Goal: Information Seeking & Learning: Find specific fact

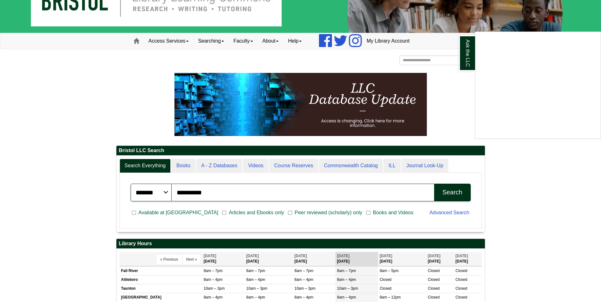
drag, startPoint x: 230, startPoint y: 188, endPoint x: 175, endPoint y: 190, distance: 54.9
click at [175, 190] on div "Ask the LLC" at bounding box center [300, 151] width 601 height 302
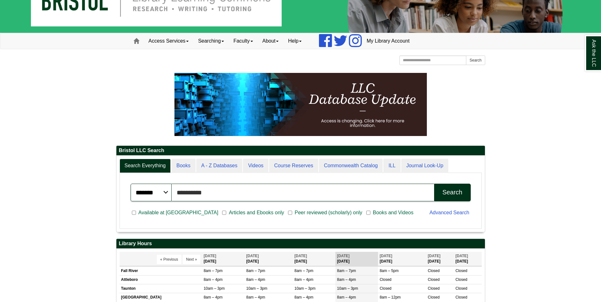
click at [234, 190] on input "**********" at bounding box center [303, 192] width 263 height 18
type input "*"
type input "**********"
click at [434, 183] on button "Search" at bounding box center [452, 192] width 36 height 18
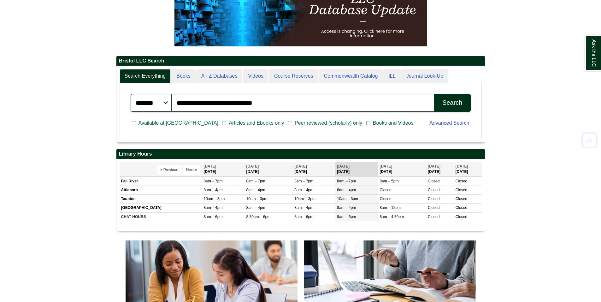
scroll to position [126, 0]
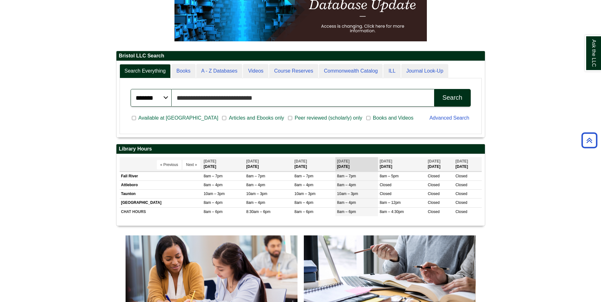
drag, startPoint x: 277, startPoint y: 93, endPoint x: 133, endPoint y: 86, distance: 143.9
click at [140, 85] on div "**********" at bounding box center [300, 97] width 347 height 25
click at [75, 93] on body "Skip to Main Content Toggle navigation Home Access Services Access Services Pol…" at bounding box center [300, 277] width 601 height 806
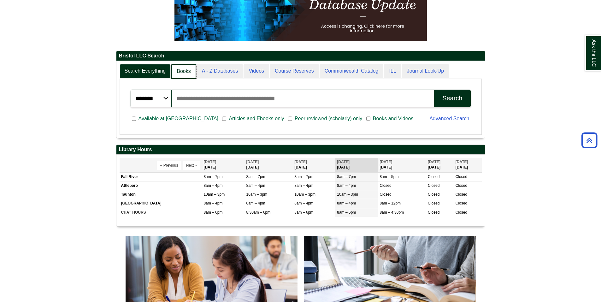
scroll to position [77, 368]
click at [185, 72] on link "Books" at bounding box center [183, 71] width 25 height 15
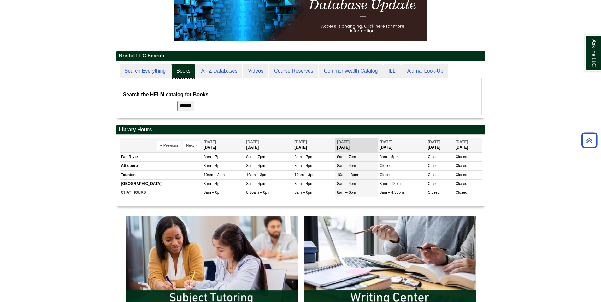
scroll to position [57, 368]
click at [102, 73] on body "Skip to Main Content Toggle navigation Home Access Services Access Services Pol…" at bounding box center [300, 267] width 601 height 787
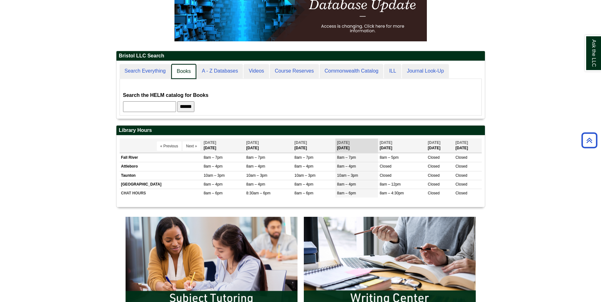
scroll to position [58, 368]
click at [213, 69] on link "A - Z Databases" at bounding box center [219, 71] width 47 height 15
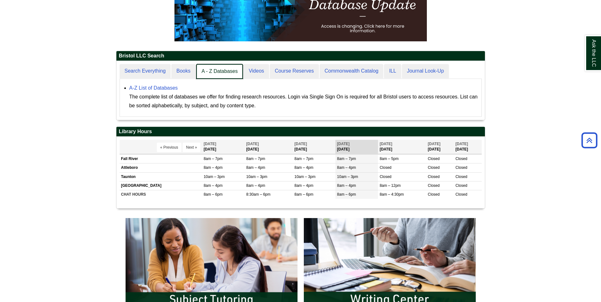
scroll to position [59, 368]
click at [178, 70] on link "Books" at bounding box center [183, 71] width 25 height 15
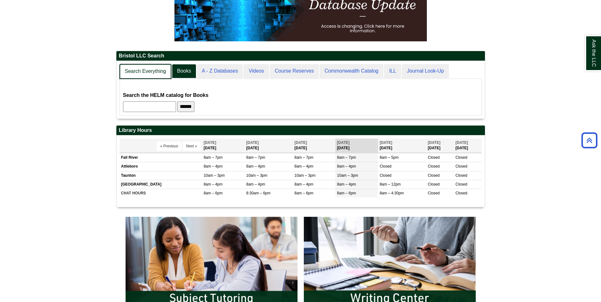
click at [131, 74] on link "Search Everything" at bounding box center [145, 71] width 52 height 15
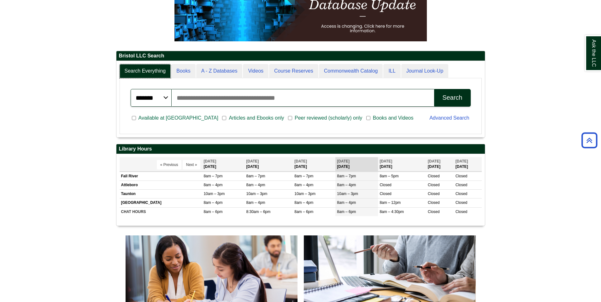
scroll to position [76, 368]
click at [137, 119] on span "Available at [GEOGRAPHIC_DATA]" at bounding box center [178, 118] width 85 height 8
click at [202, 99] on input "Search articles, books, journals & more" at bounding box center [303, 98] width 263 height 18
type input "**********"
click at [434, 89] on button "Search" at bounding box center [452, 98] width 36 height 18
